Goal: Complete application form: Complete application form

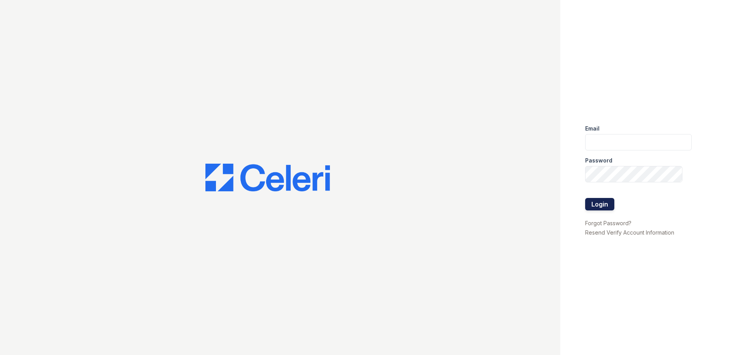
type input "[EMAIL_ADDRESS][DOMAIN_NAME]"
click at [600, 203] on button "Login" at bounding box center [599, 204] width 29 height 12
type input "[EMAIL_ADDRESS][DOMAIN_NAME]"
click at [601, 204] on button "Login" at bounding box center [599, 204] width 29 height 12
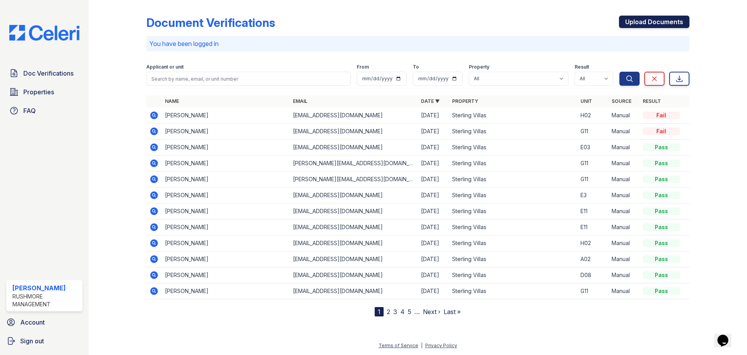
click at [642, 23] on link "Upload Documents" at bounding box center [654, 22] width 70 height 12
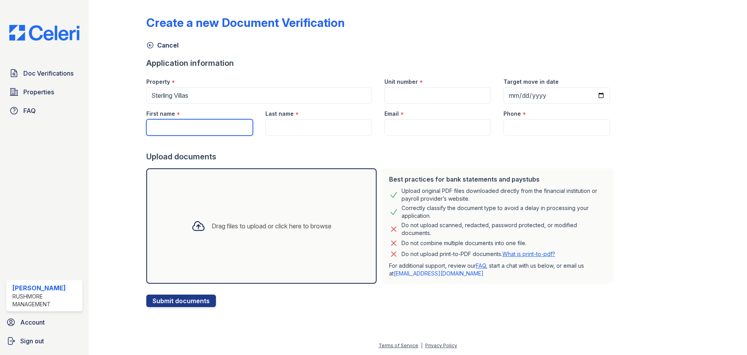
click at [175, 125] on input "First name" at bounding box center [199, 127] width 107 height 16
paste input "[PERSON_NAME]"
type input "[PERSON_NAME]"
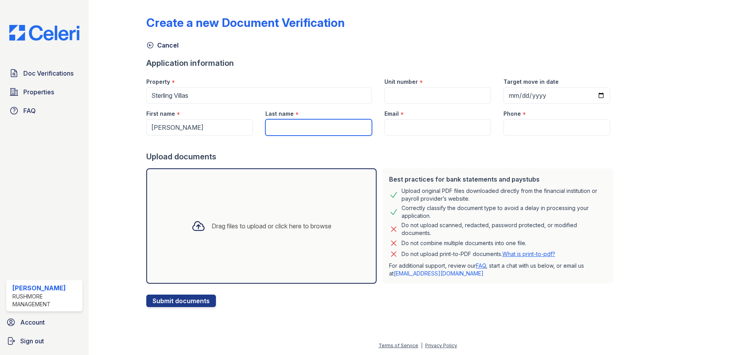
drag, startPoint x: 303, startPoint y: 126, endPoint x: 375, endPoint y: 111, distance: 73.6
click at [303, 126] on input "Last name" at bounding box center [318, 127] width 107 height 16
click at [298, 125] on input "Last name" at bounding box center [318, 127] width 107 height 16
paste input "[PERSON_NAME]"
type input "[PERSON_NAME]"
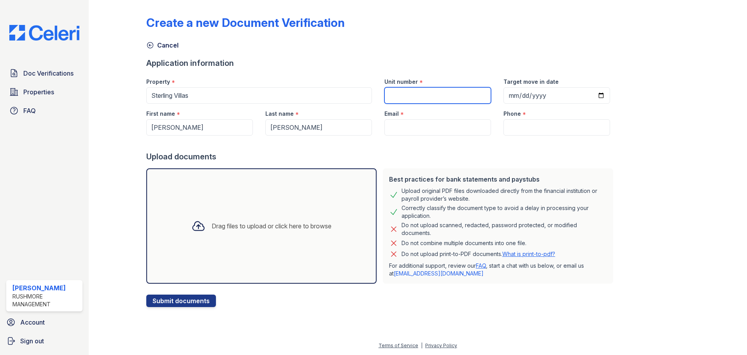
click at [404, 92] on input "Unit number" at bounding box center [438, 95] width 107 height 16
type input "G11"
drag, startPoint x: 447, startPoint y: 126, endPoint x: 453, endPoint y: 128, distance: 6.2
click at [448, 126] on input "Email" at bounding box center [438, 127] width 107 height 16
click at [398, 130] on input "Email" at bounding box center [438, 127] width 107 height 16
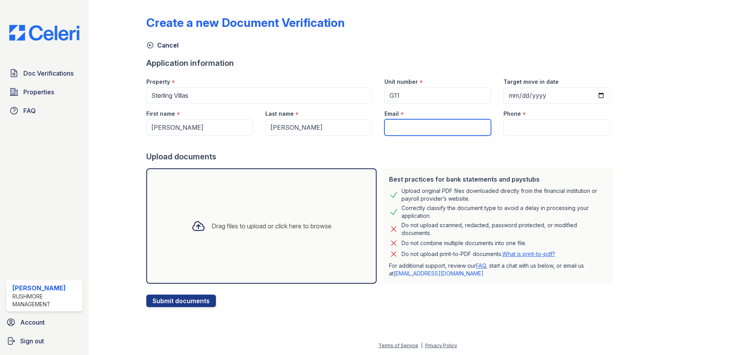
paste input "[EMAIL_ADDRESS][DOMAIN_NAME]"
type input "[EMAIL_ADDRESS][DOMAIN_NAME]"
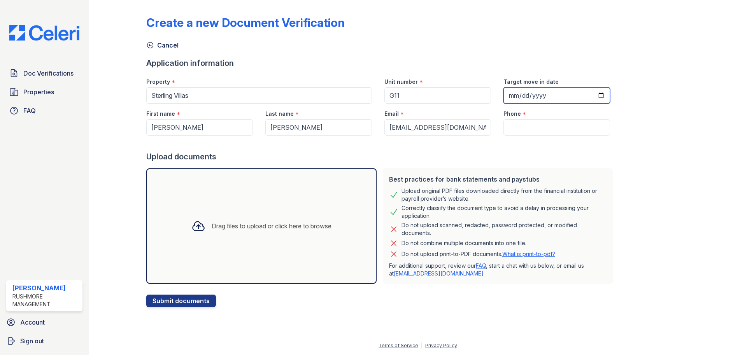
click at [526, 96] on input "Target move in date" at bounding box center [557, 95] width 107 height 16
click at [498, 93] on div "Target move in date" at bounding box center [557, 88] width 119 height 32
click at [505, 93] on input "Target move in date" at bounding box center [557, 95] width 107 height 16
type input "2025-09-15"
click at [547, 127] on input "Phone" at bounding box center [557, 127] width 107 height 16
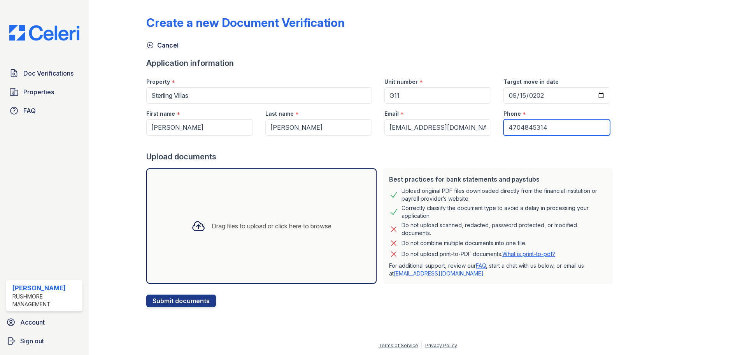
type input "4704845314"
click at [216, 228] on div "Drag files to upload or click here to browse" at bounding box center [272, 225] width 120 height 9
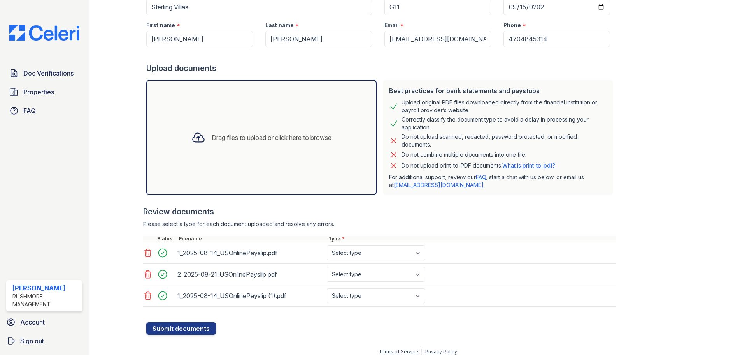
scroll to position [95, 0]
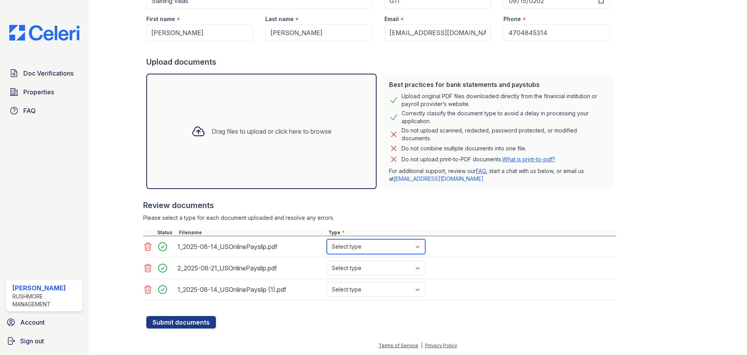
click at [348, 244] on select "Select type Paystub Bank Statement Offer Letter Tax Documents Benefit Award Let…" at bounding box center [376, 246] width 98 height 15
select select "paystub"
click at [327, 239] on select "Select type Paystub Bank Statement Offer Letter Tax Documents Benefit Award Let…" at bounding box center [376, 246] width 98 height 15
click at [350, 267] on select "Select type Paystub Bank Statement Offer Letter Tax Documents Benefit Award Let…" at bounding box center [376, 267] width 98 height 15
select select "paystub"
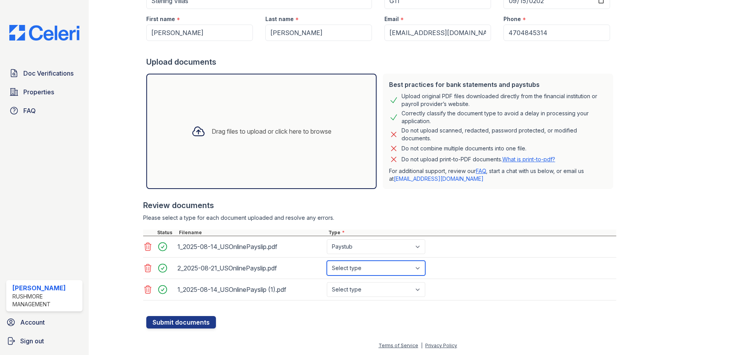
click at [327, 260] on select "Select type Paystub Bank Statement Offer Letter Tax Documents Benefit Award Let…" at bounding box center [376, 267] width 98 height 15
click at [350, 289] on select "Select type Paystub Bank Statement Offer Letter Tax Documents Benefit Award Let…" at bounding box center [376, 289] width 98 height 15
select select "paystub"
click at [327, 282] on select "Select type Paystub Bank Statement Offer Letter Tax Documents Benefit Award Let…" at bounding box center [376, 289] width 98 height 15
click at [165, 320] on button "Submit documents" at bounding box center [181, 322] width 70 height 12
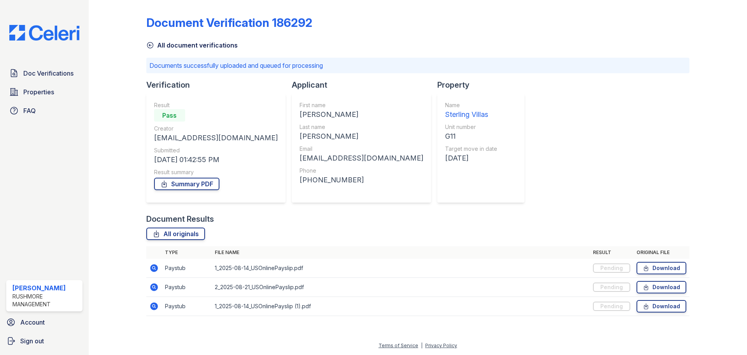
click at [615, 212] on div "Document Verification 186292 All document verifications Documents successfully …" at bounding box center [417, 163] width 543 height 320
